Goal: Register for event/course

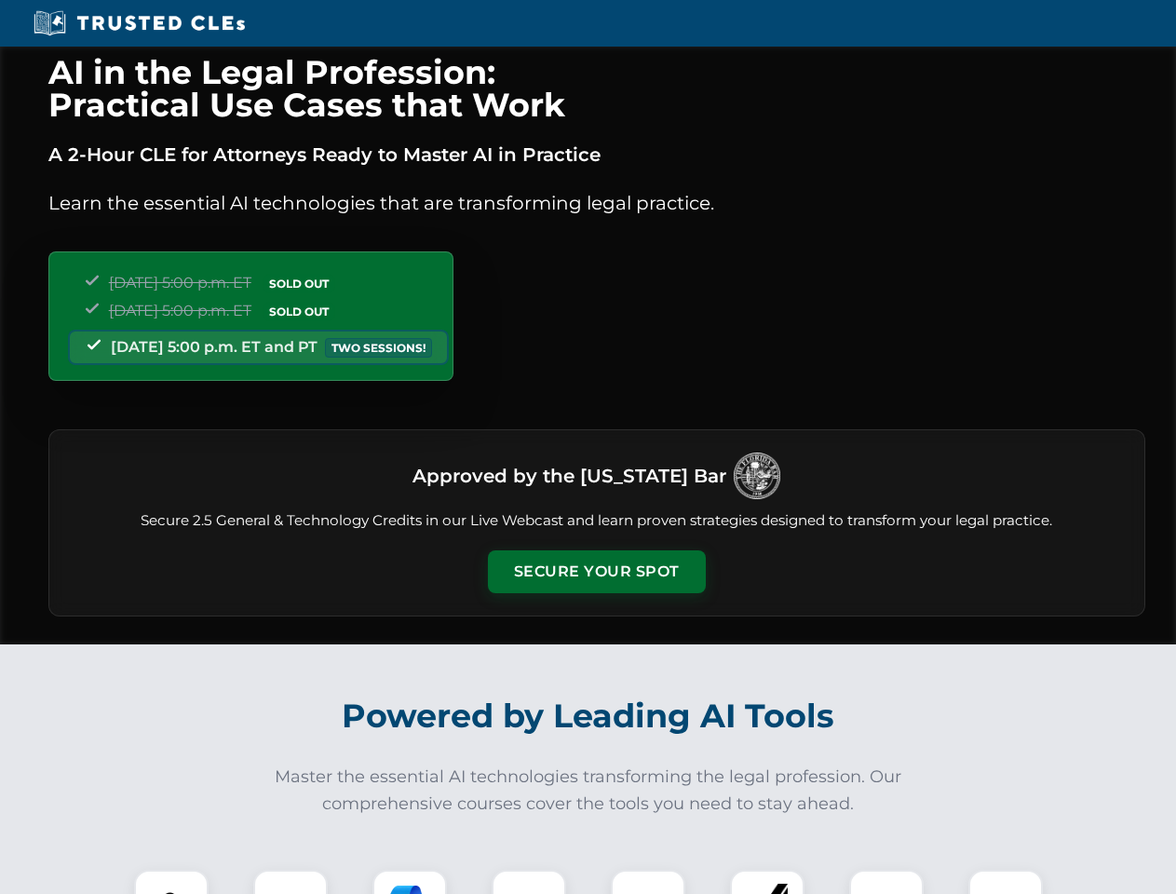
click at [596, 572] on button "Secure Your Spot" at bounding box center [597, 571] width 218 height 43
click at [171, 882] on img at bounding box center [171, 907] width 54 height 54
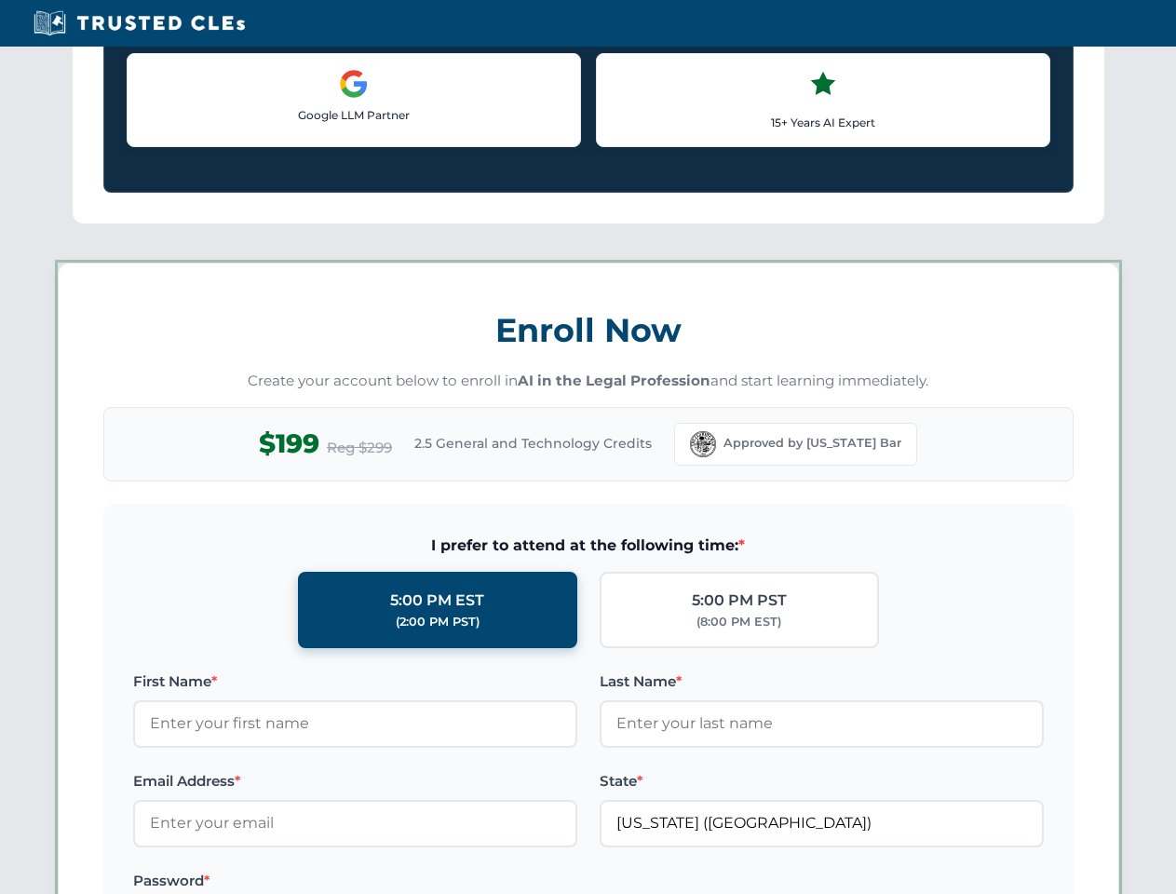
click at [410, 882] on label "Password *" at bounding box center [355, 881] width 444 height 22
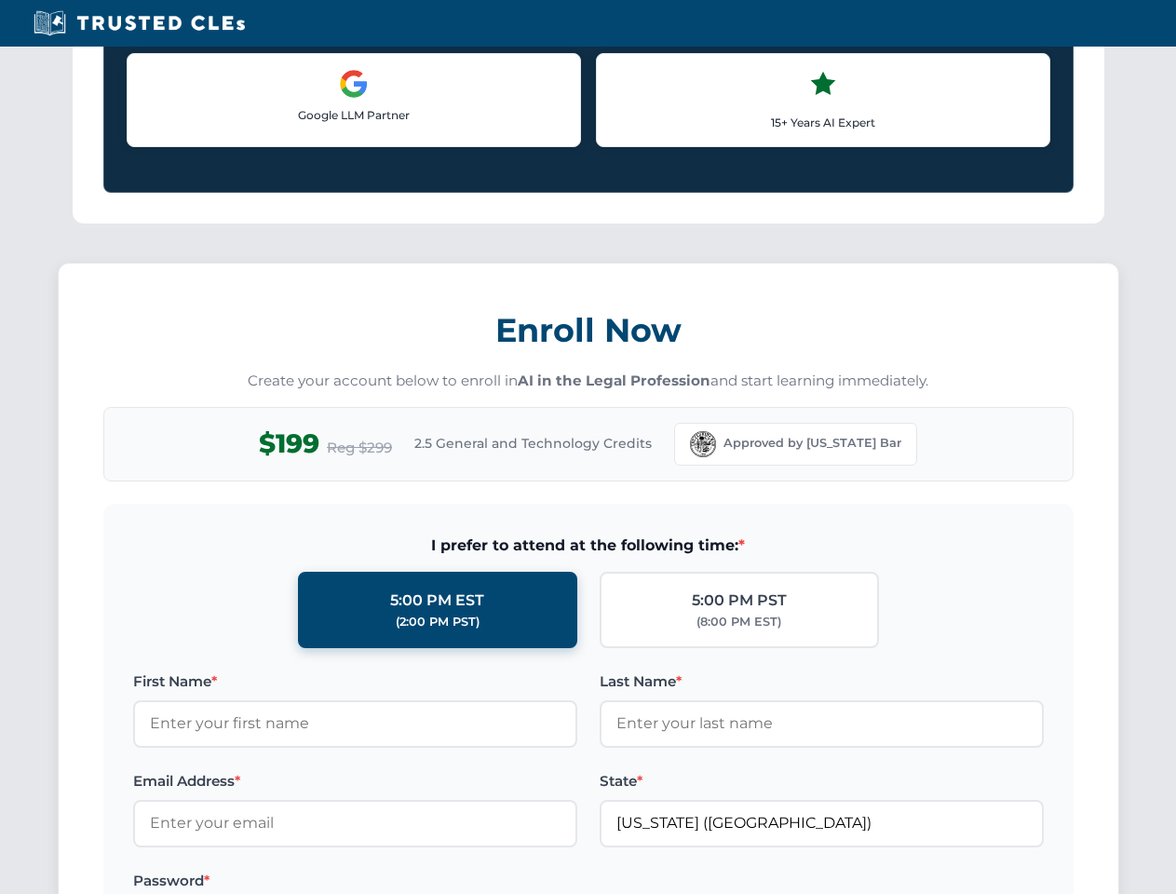
scroll to position [1828, 0]
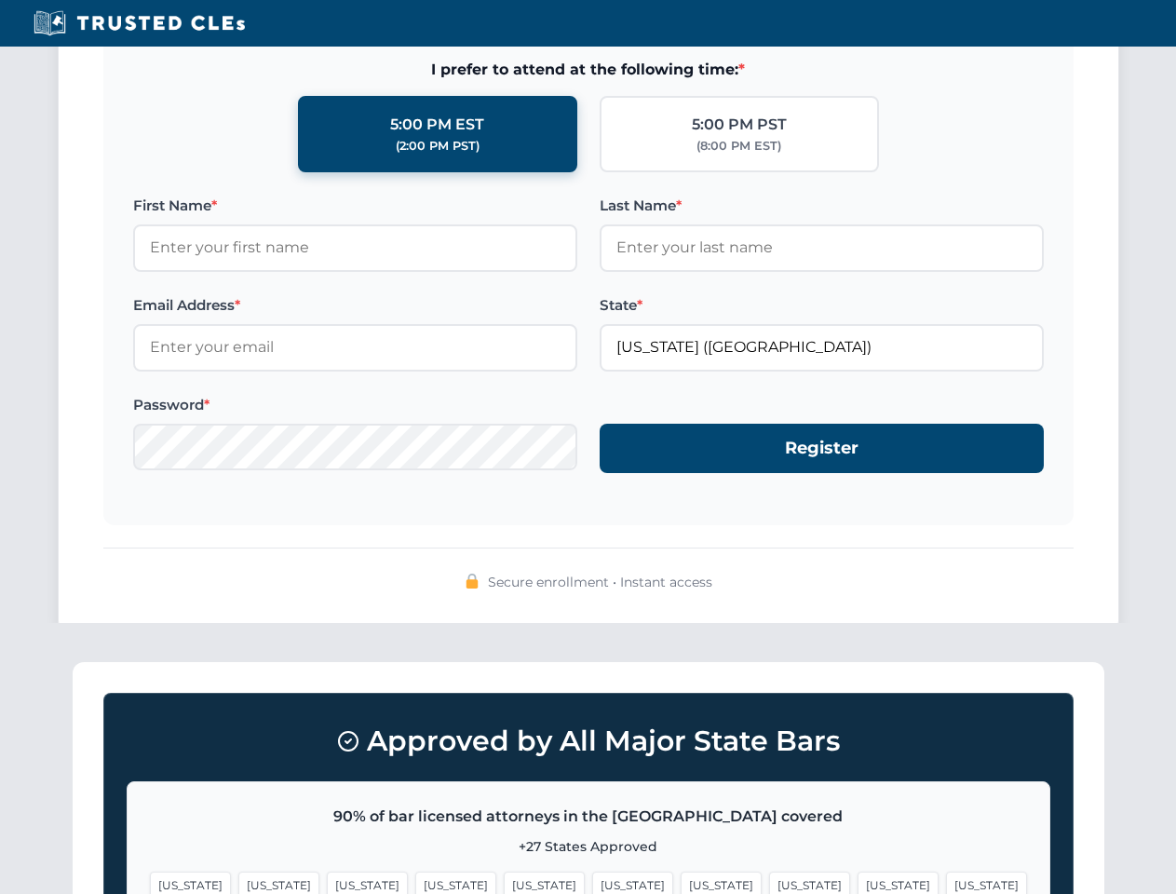
click at [857, 882] on span "[US_STATE]" at bounding box center [897, 884] width 81 height 27
